Goal: Navigation & Orientation: Find specific page/section

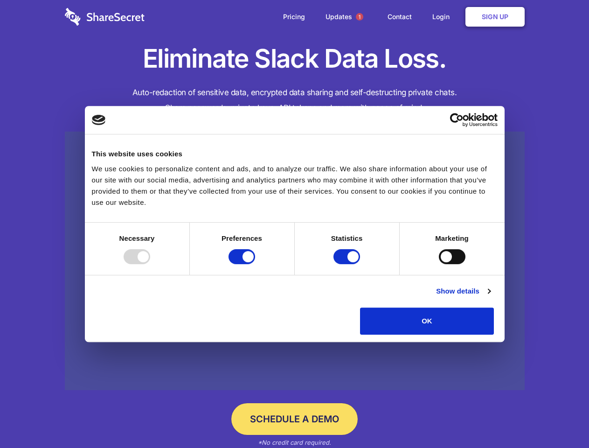
click at [150, 264] on div at bounding box center [137, 256] width 27 height 15
click at [255, 264] on input "Preferences" at bounding box center [242, 256] width 27 height 15
checkbox input "false"
click at [348, 264] on input "Statistics" at bounding box center [347, 256] width 27 height 15
checkbox input "false"
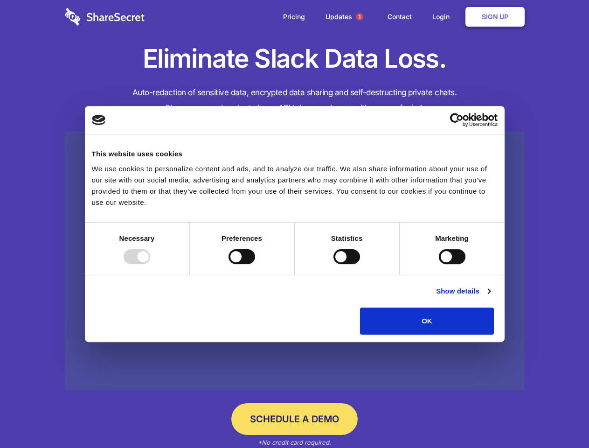
click at [439, 264] on input "Marketing" at bounding box center [452, 256] width 27 height 15
checkbox input "true"
click at [490, 297] on link "Show details" at bounding box center [463, 291] width 54 height 11
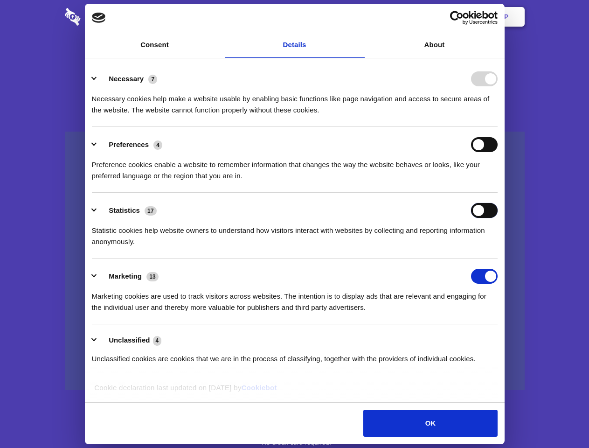
click at [498, 247] on div "Statistics 17 Statistic cookies help website owners to understand how visitors …" at bounding box center [295, 225] width 406 height 44
click at [359, 17] on span "1" at bounding box center [359, 16] width 7 height 7
